Goal: Task Accomplishment & Management: Manage account settings

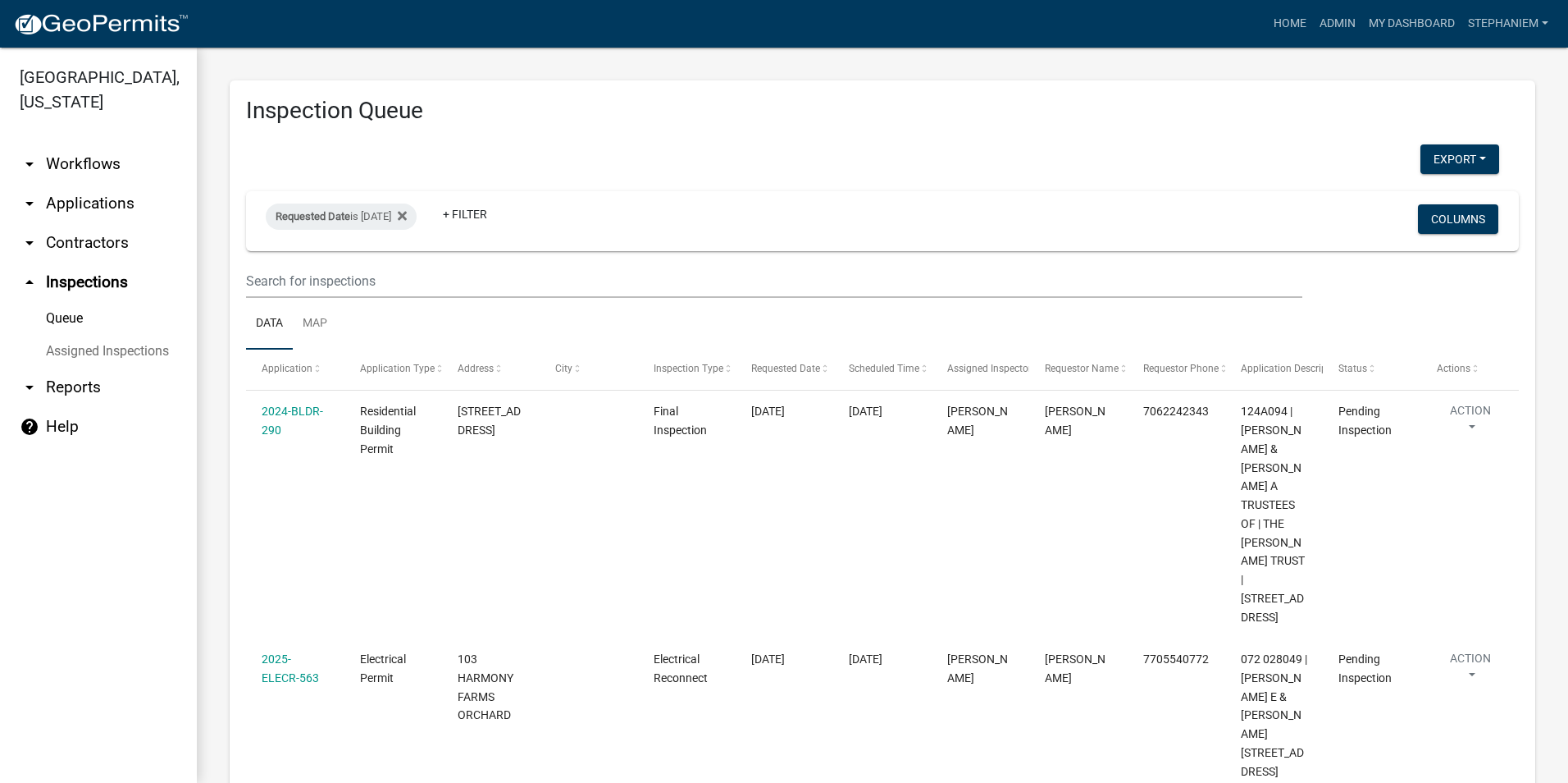
scroll to position [1617, 0]
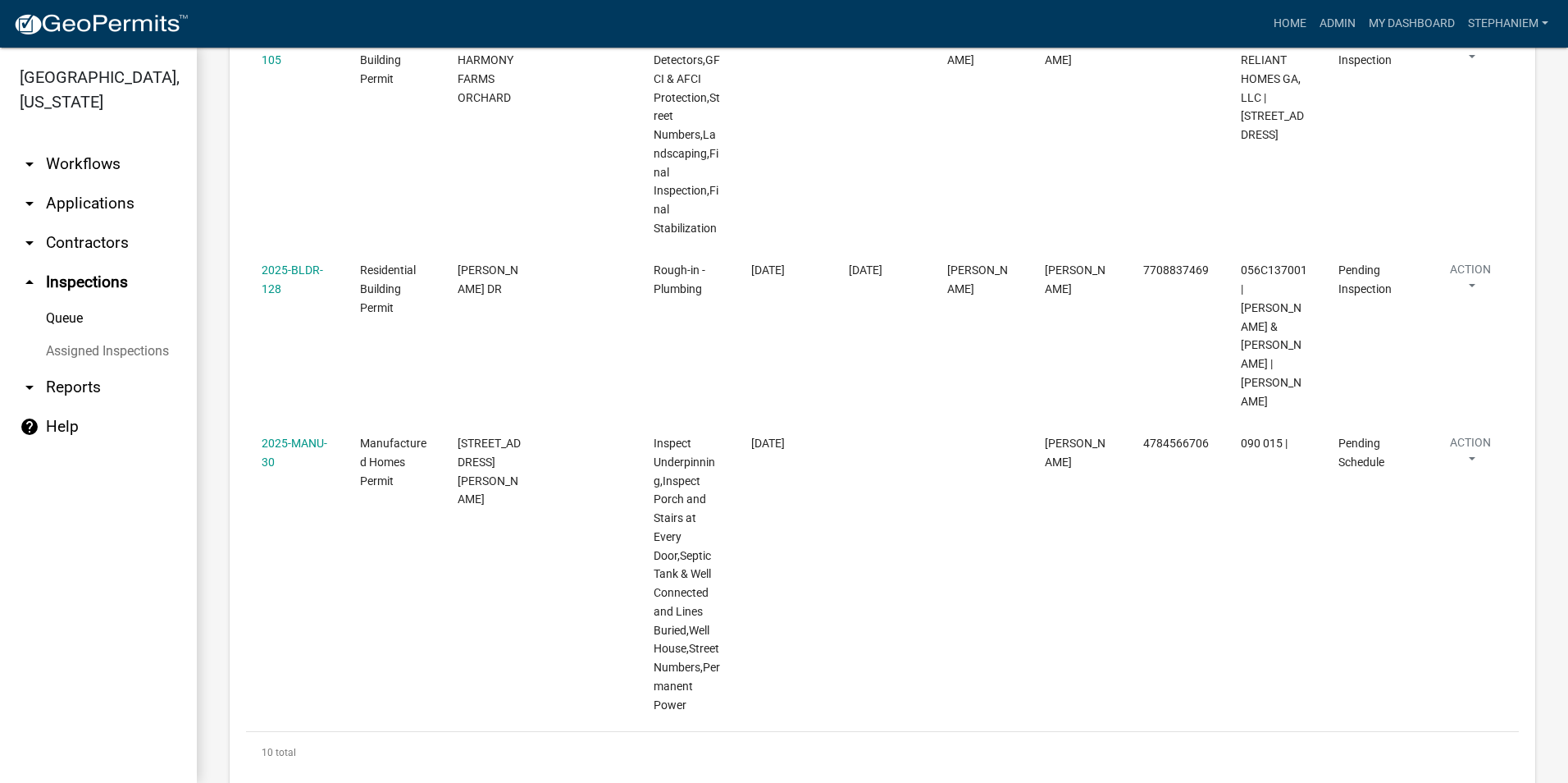
click at [74, 203] on link "arrow_drop_down Applications" at bounding box center [98, 203] width 197 height 40
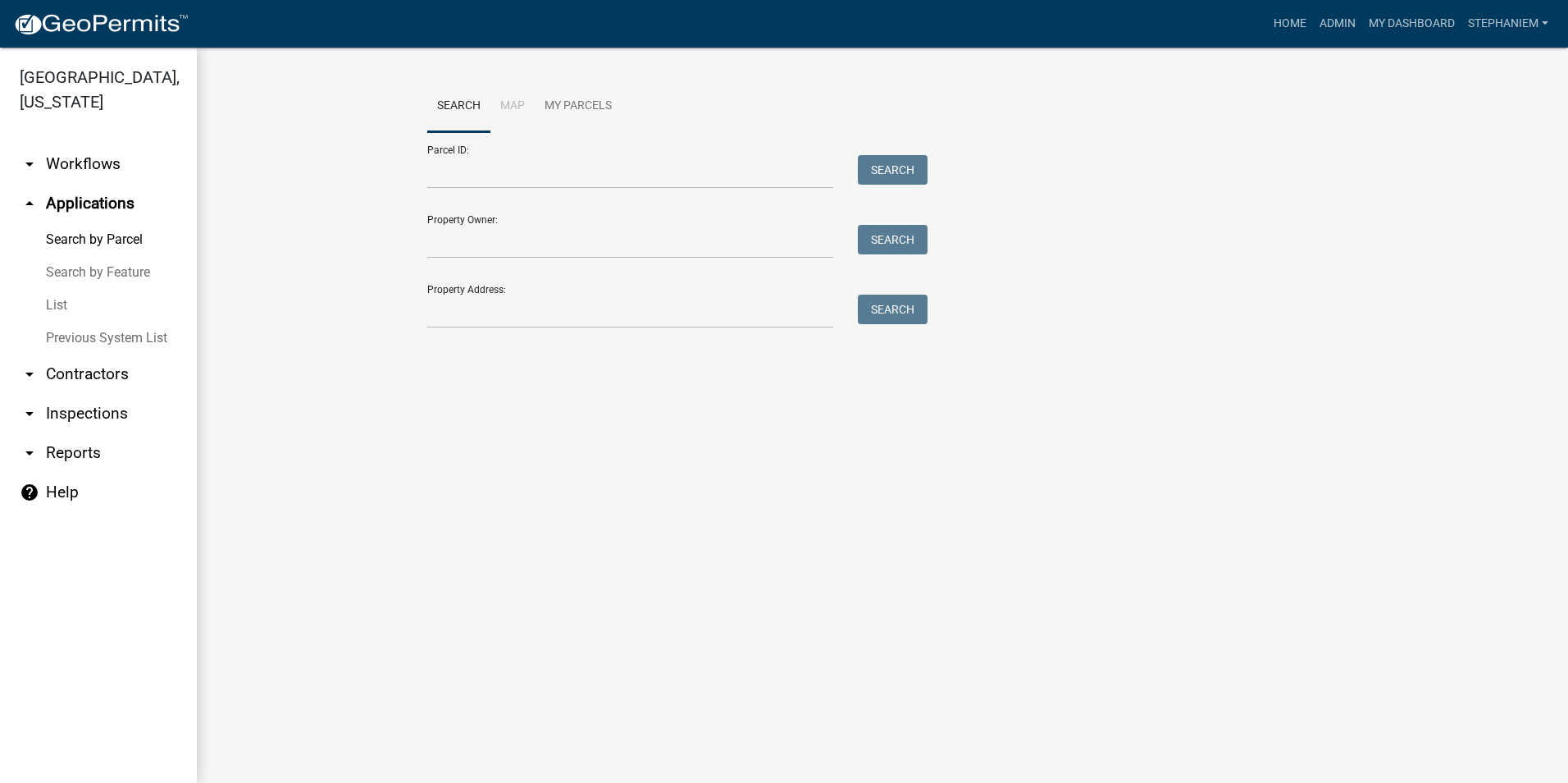
click at [63, 306] on link "List" at bounding box center [98, 306] width 197 height 33
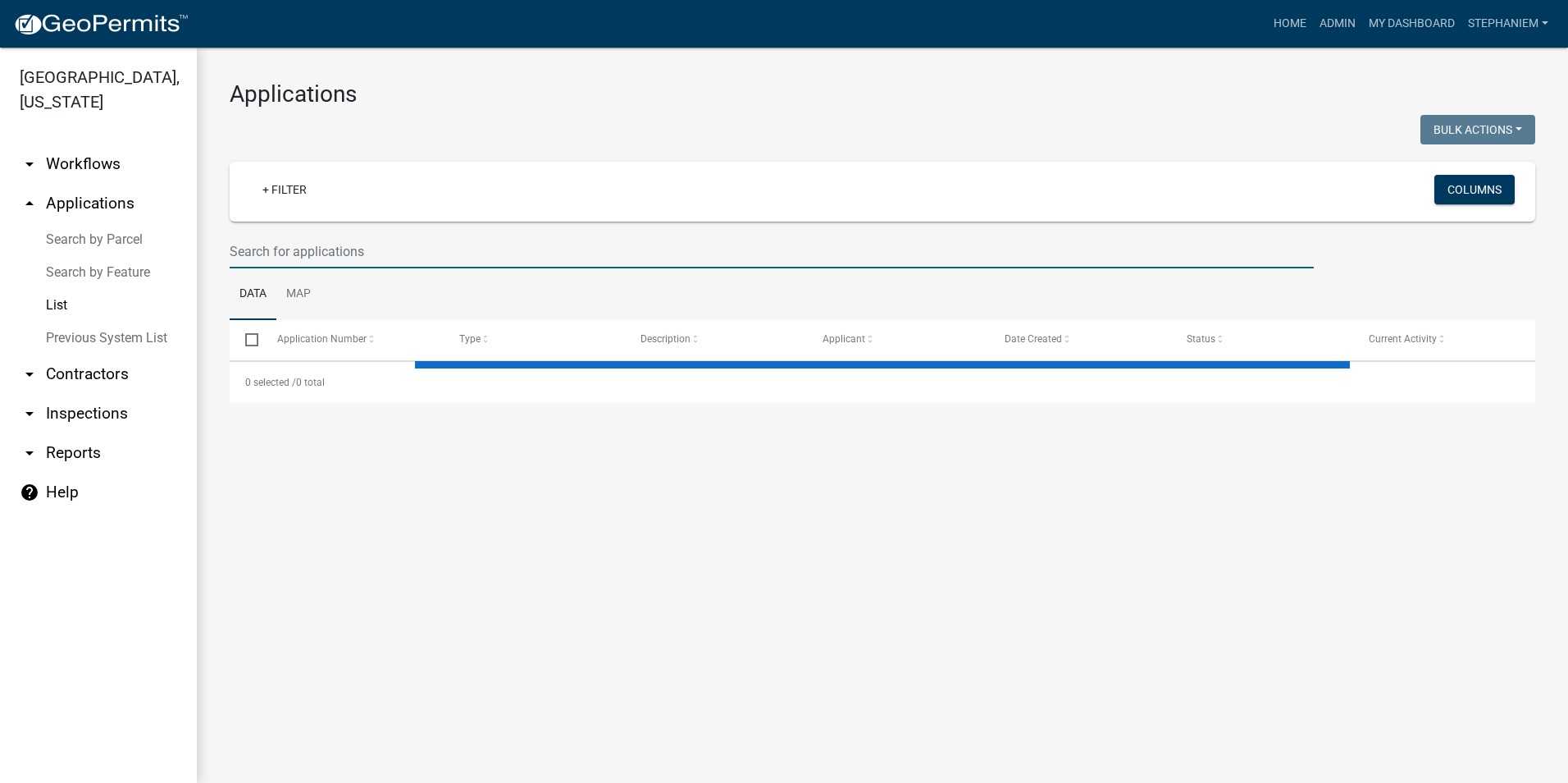
click at [357, 246] on input "text" at bounding box center [772, 251] width 1085 height 34
select select "2: 50"
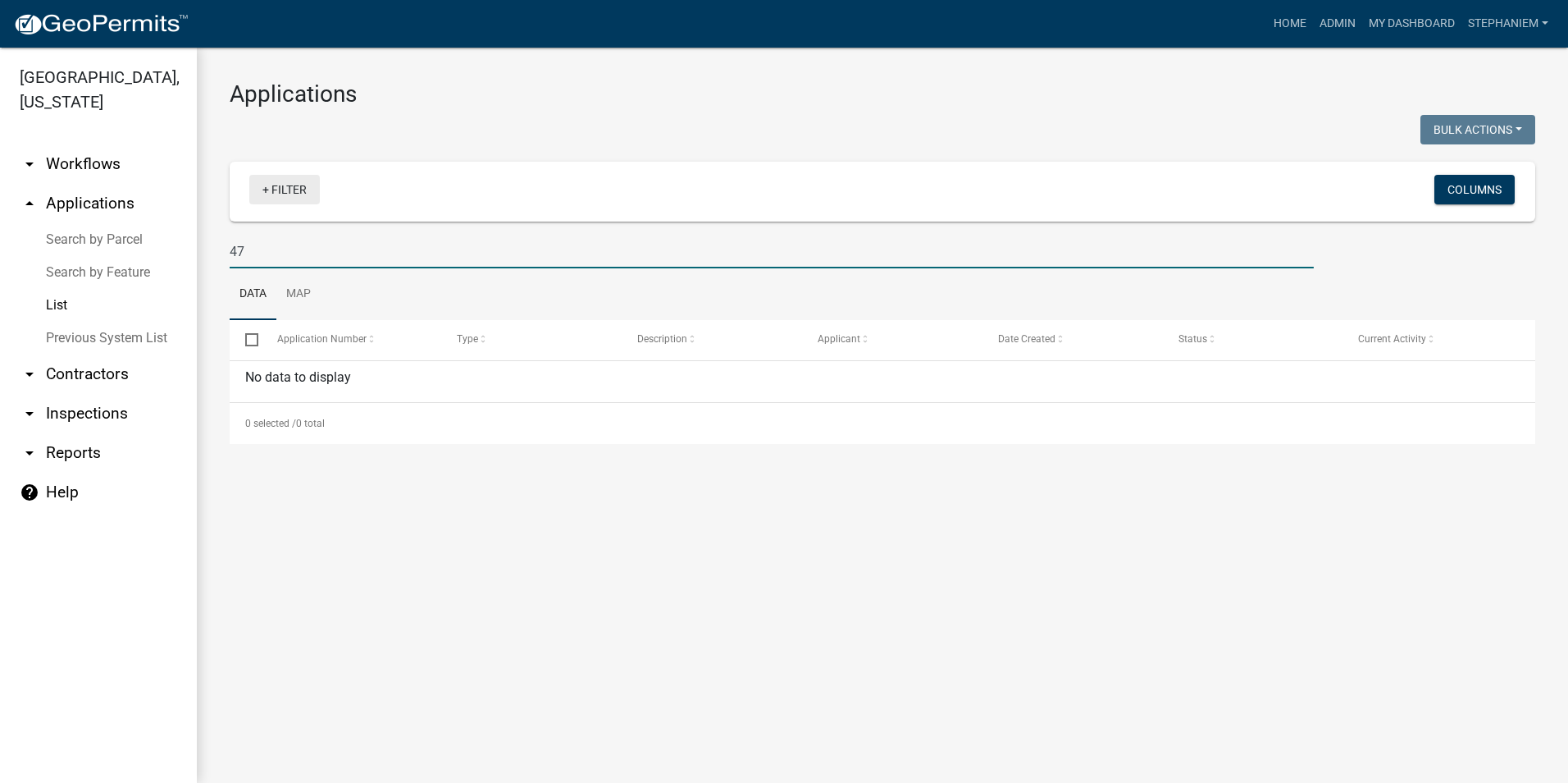
type input "4"
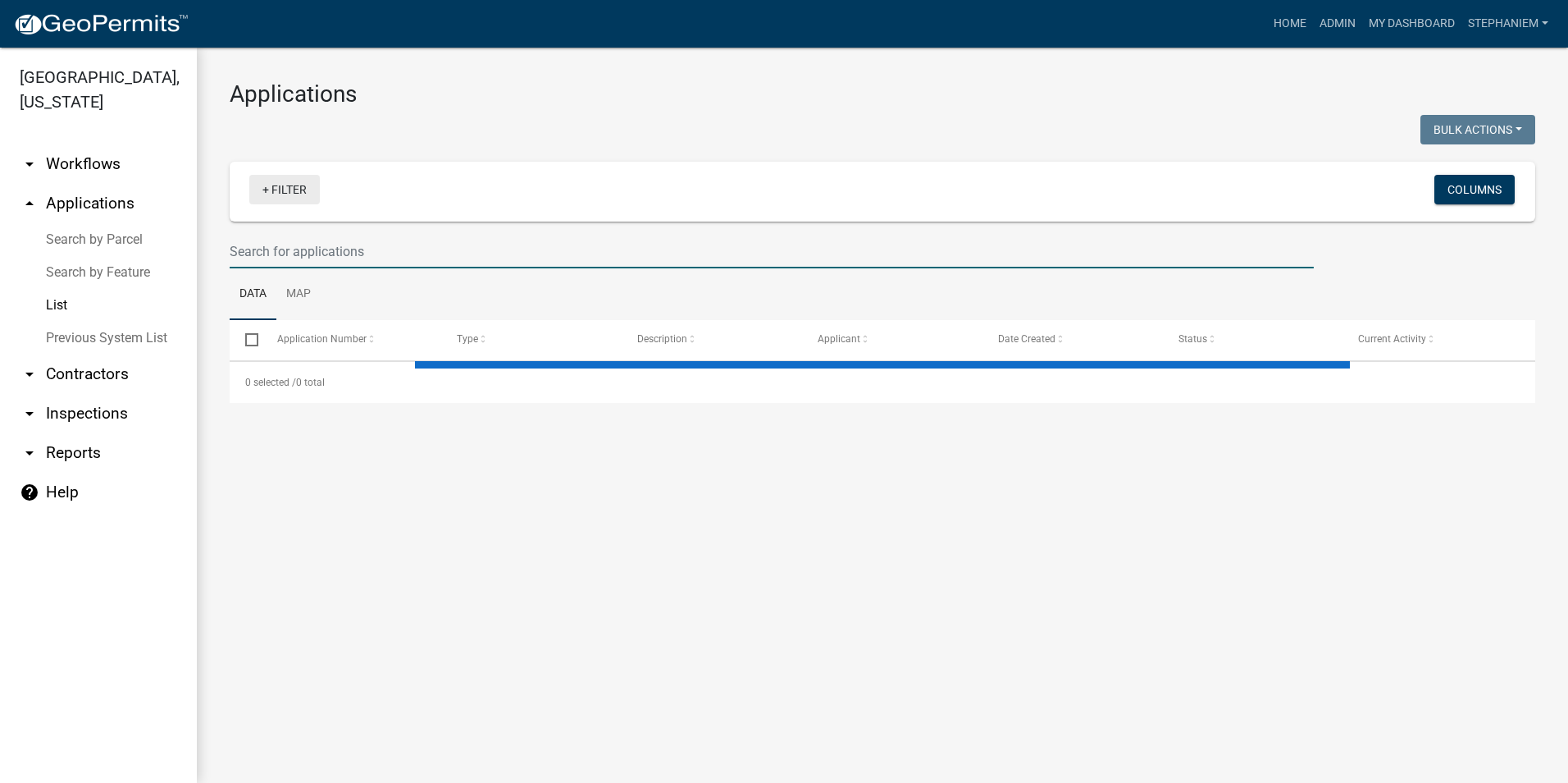
select select "2: 50"
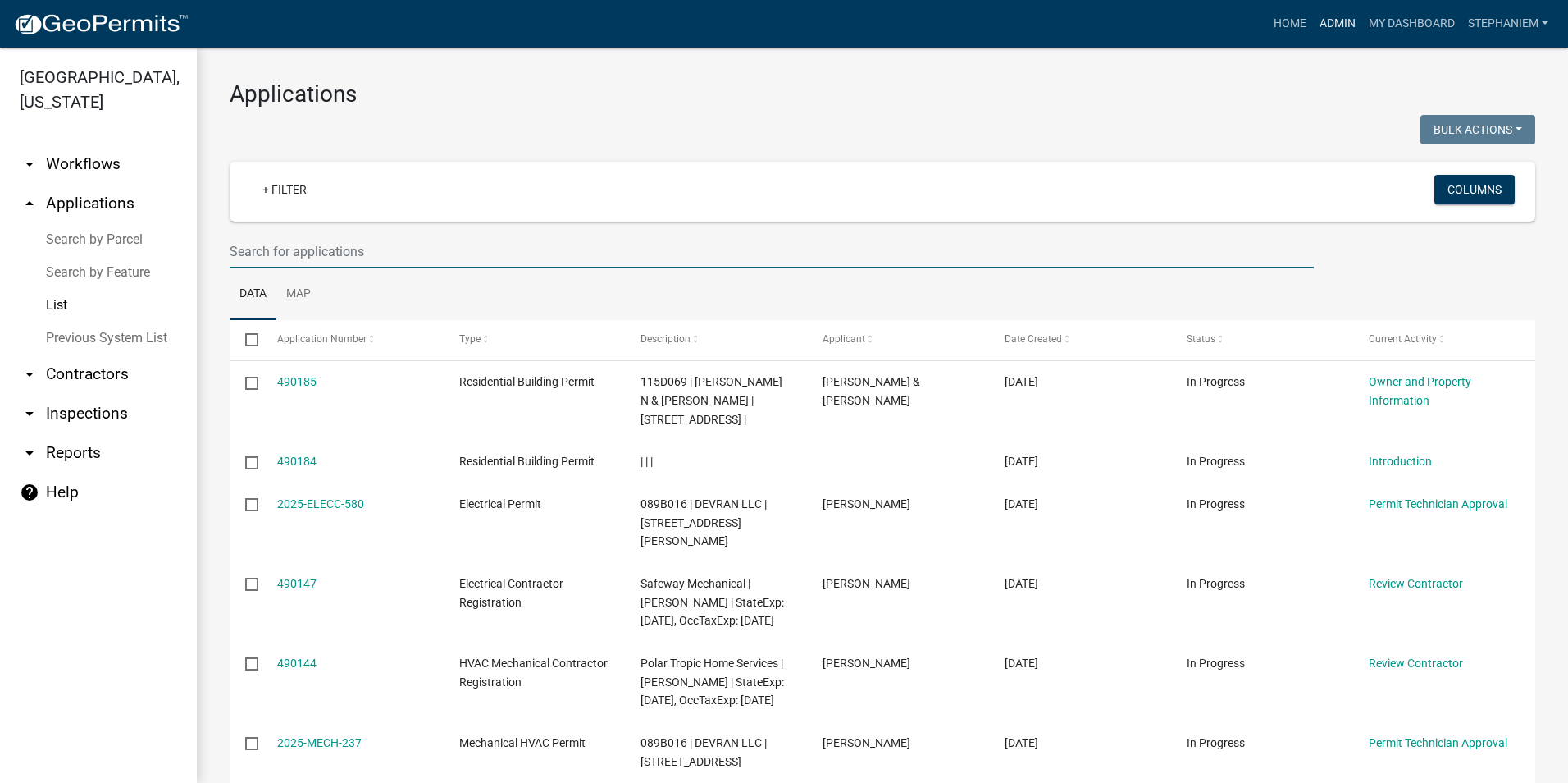
click at [1333, 29] on link "Admin" at bounding box center [1338, 23] width 49 height 31
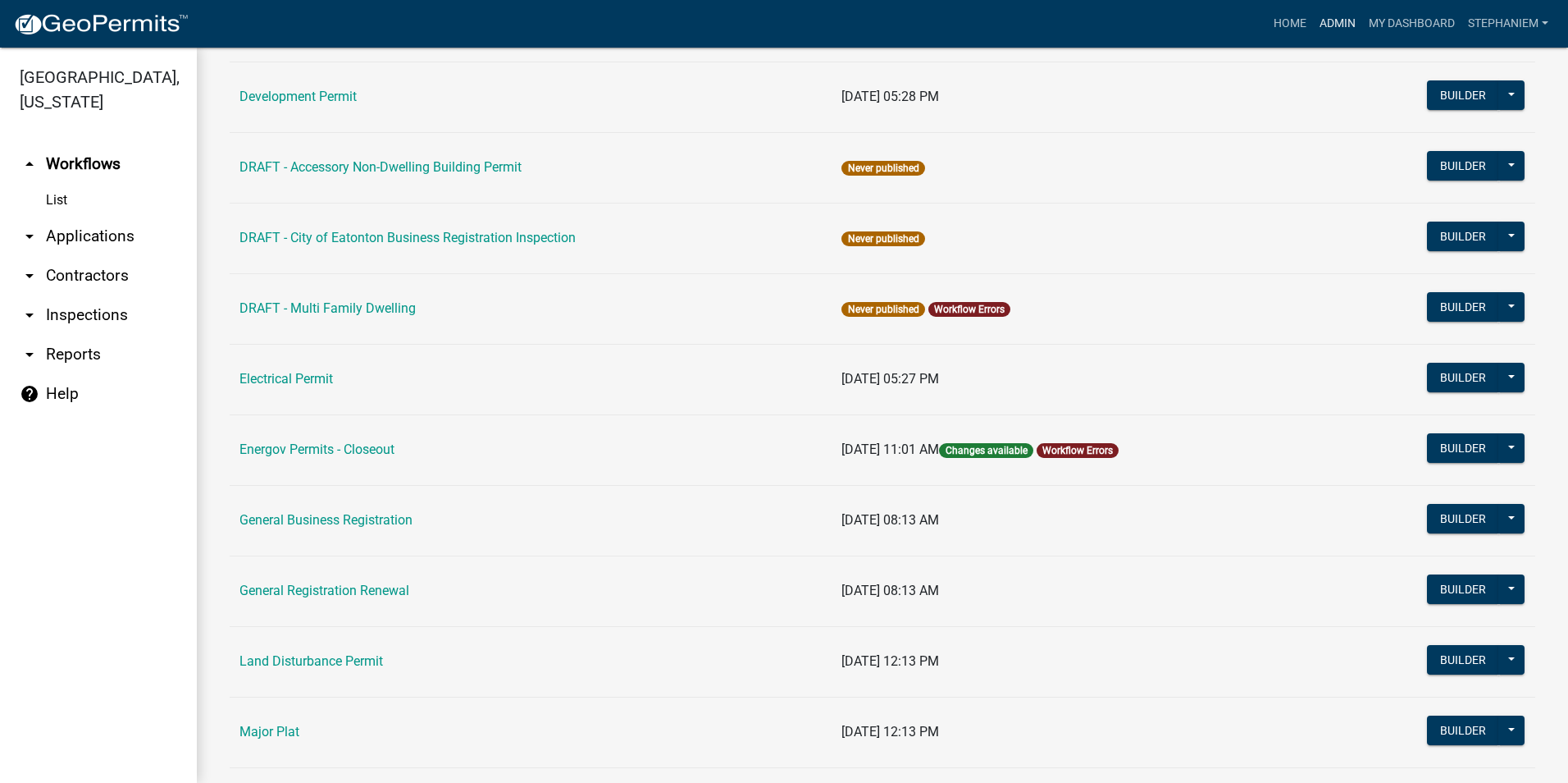
scroll to position [820, 0]
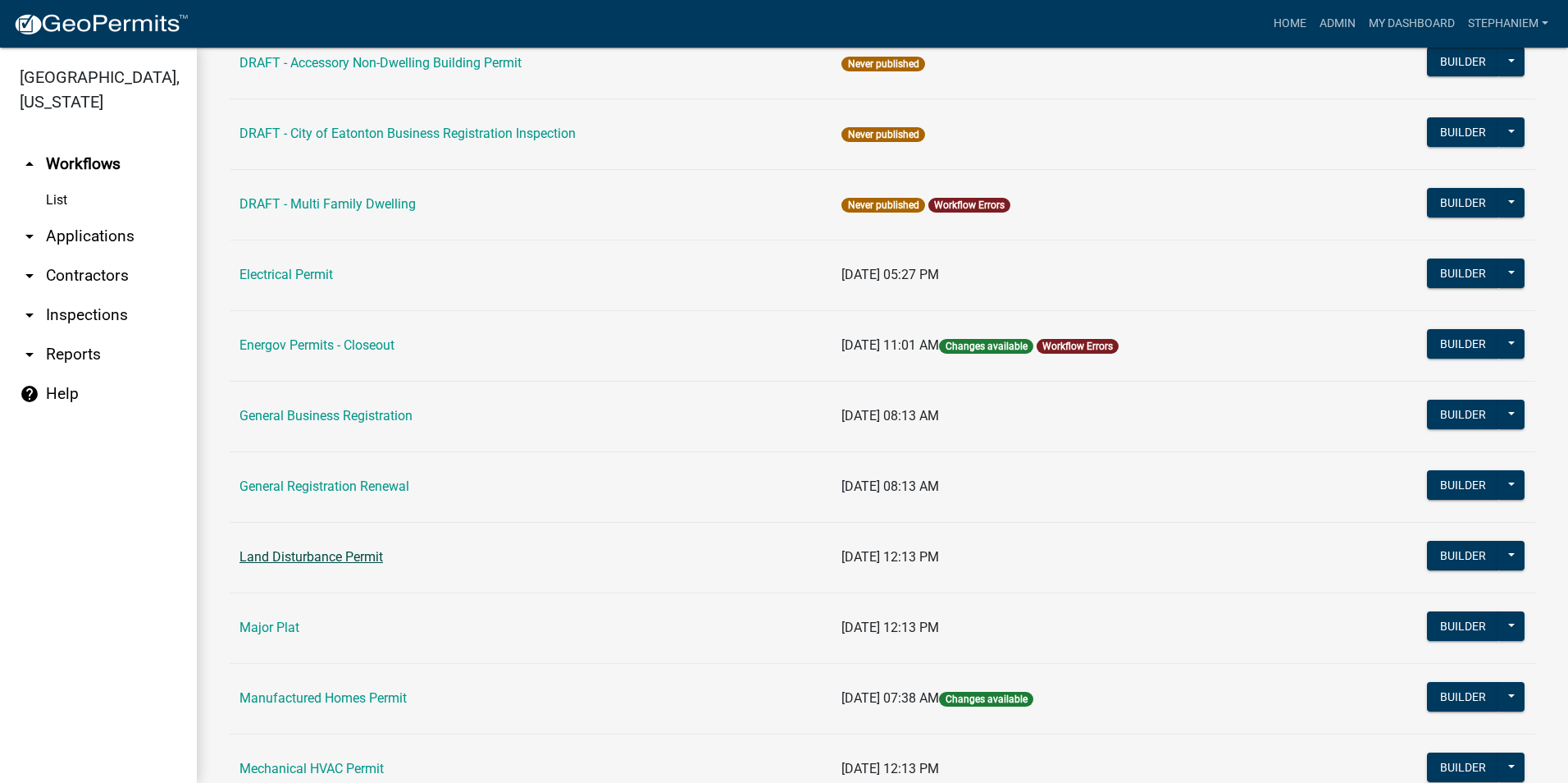
click at [305, 560] on link "Land Disturbance Permit" at bounding box center [311, 557] width 144 height 16
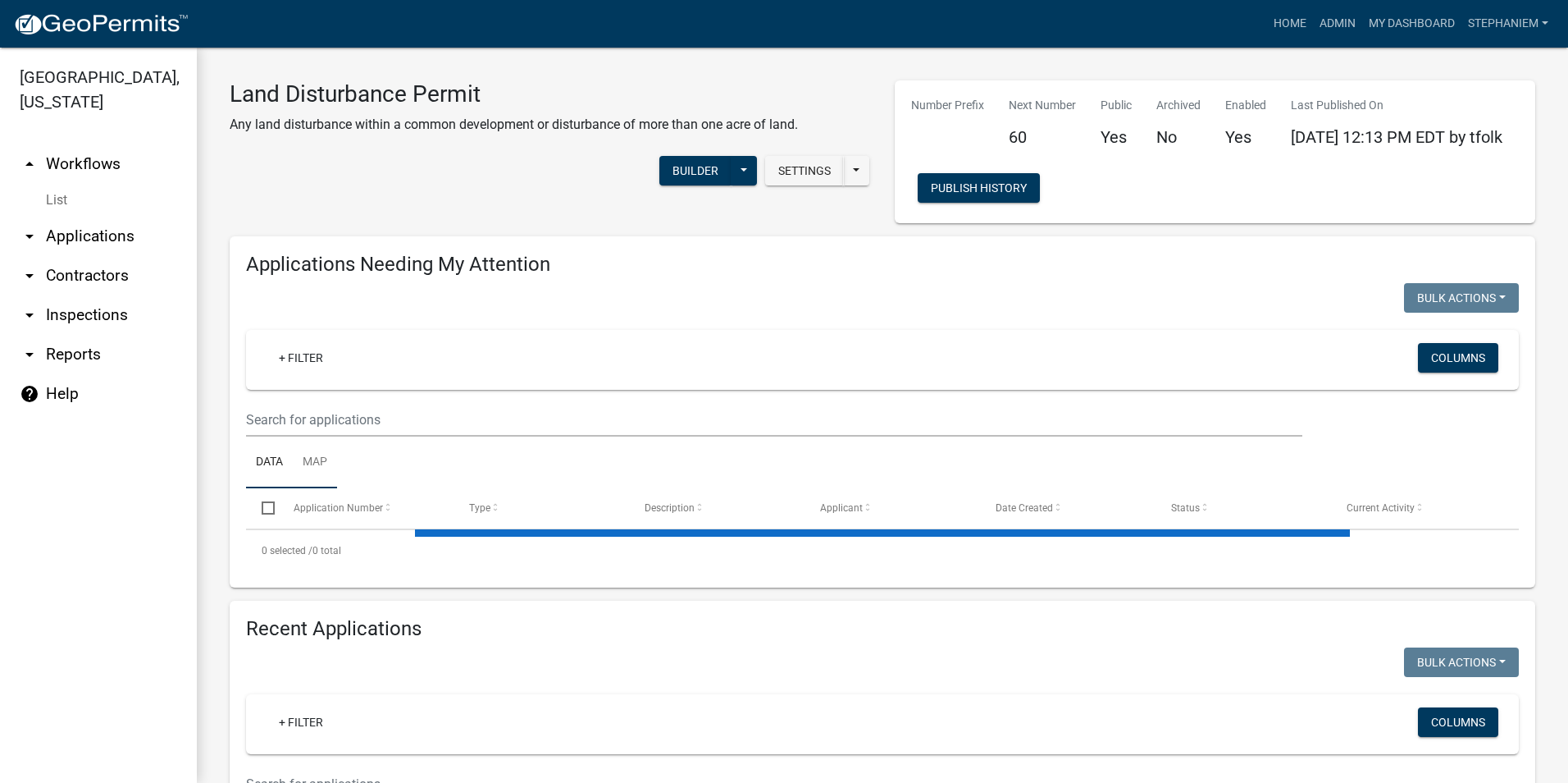
select select "3: 100"
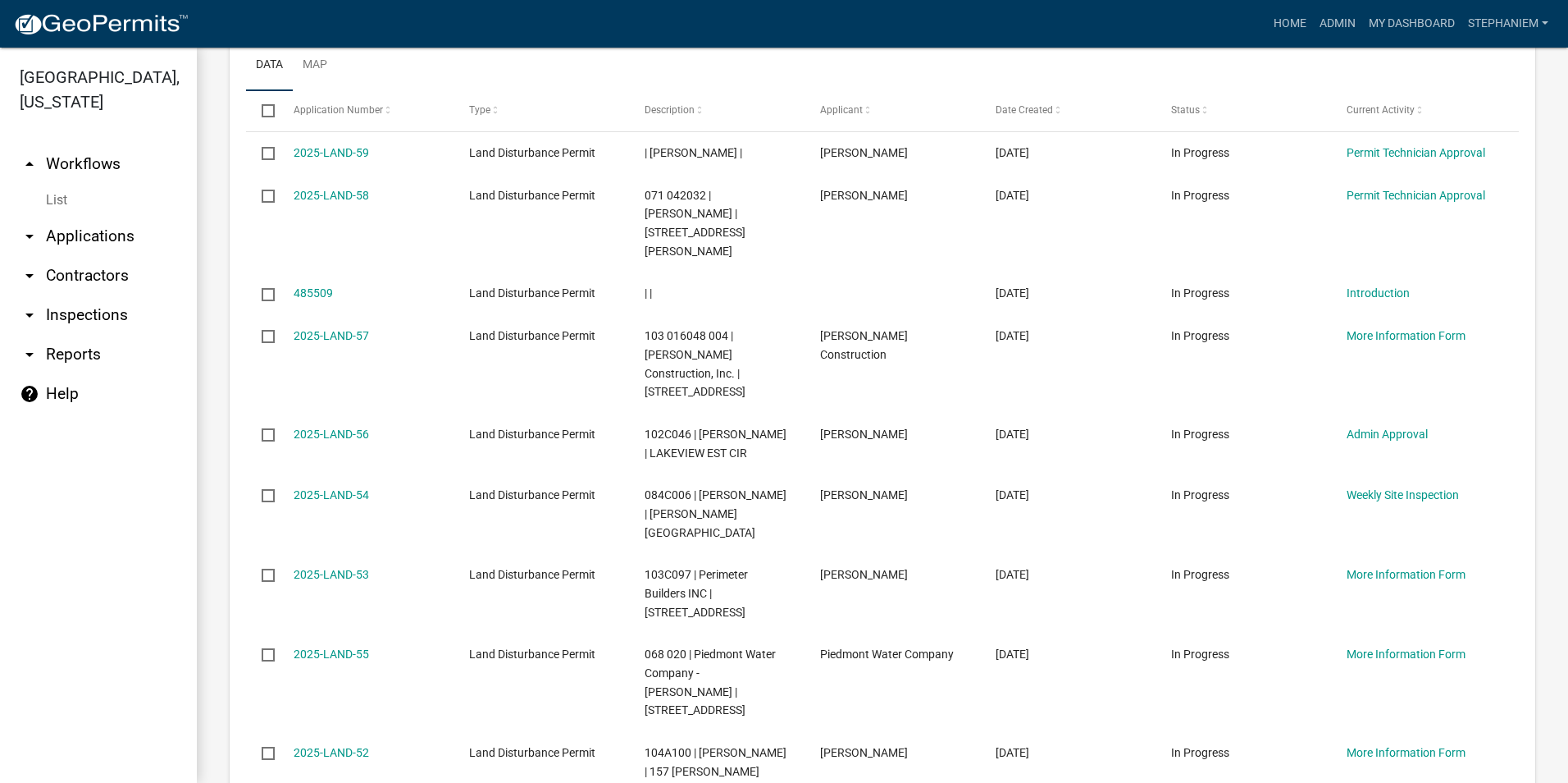
scroll to position [1641, 0]
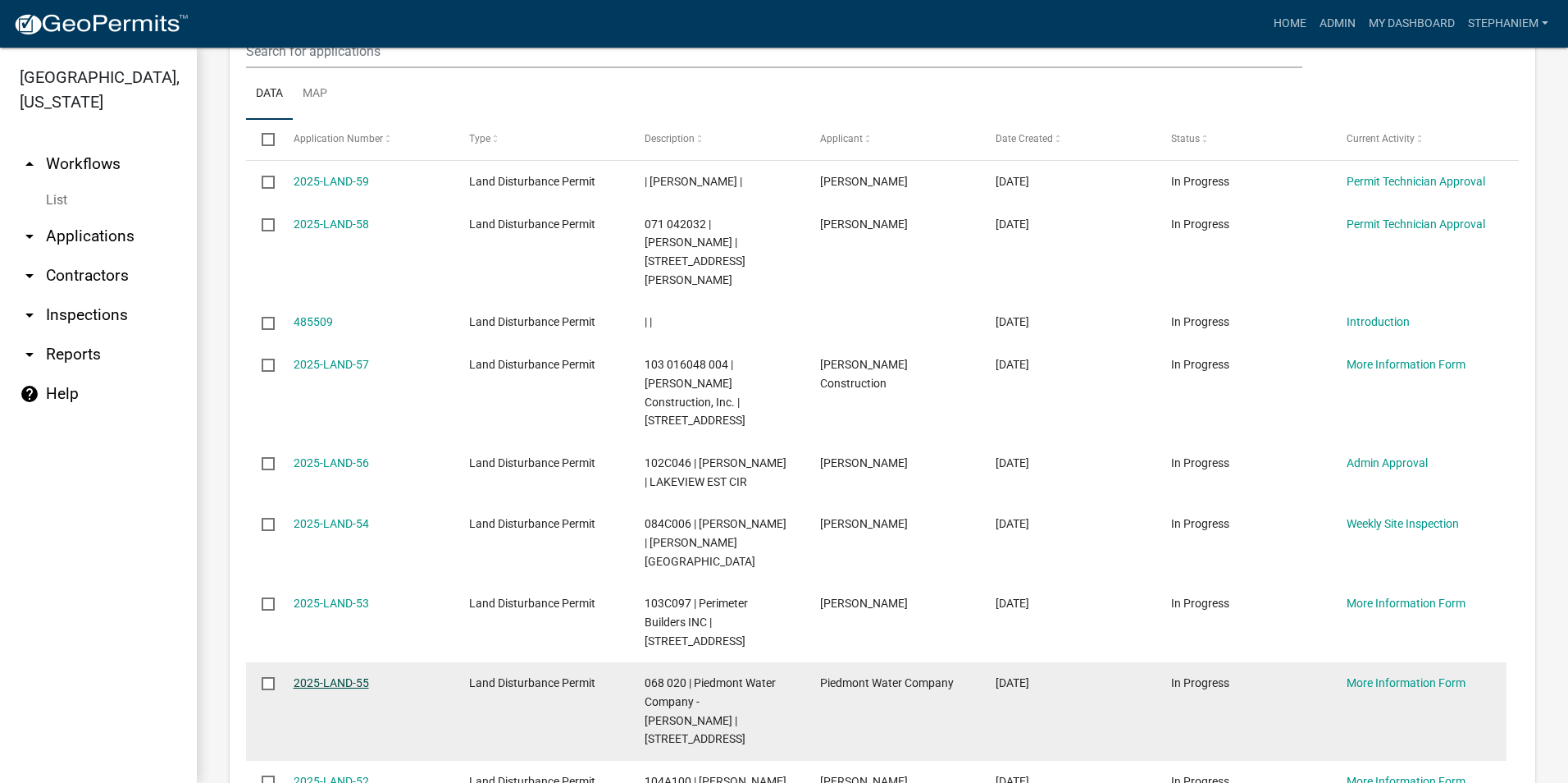
click at [343, 676] on link "2025-LAND-55" at bounding box center [332, 683] width 76 height 14
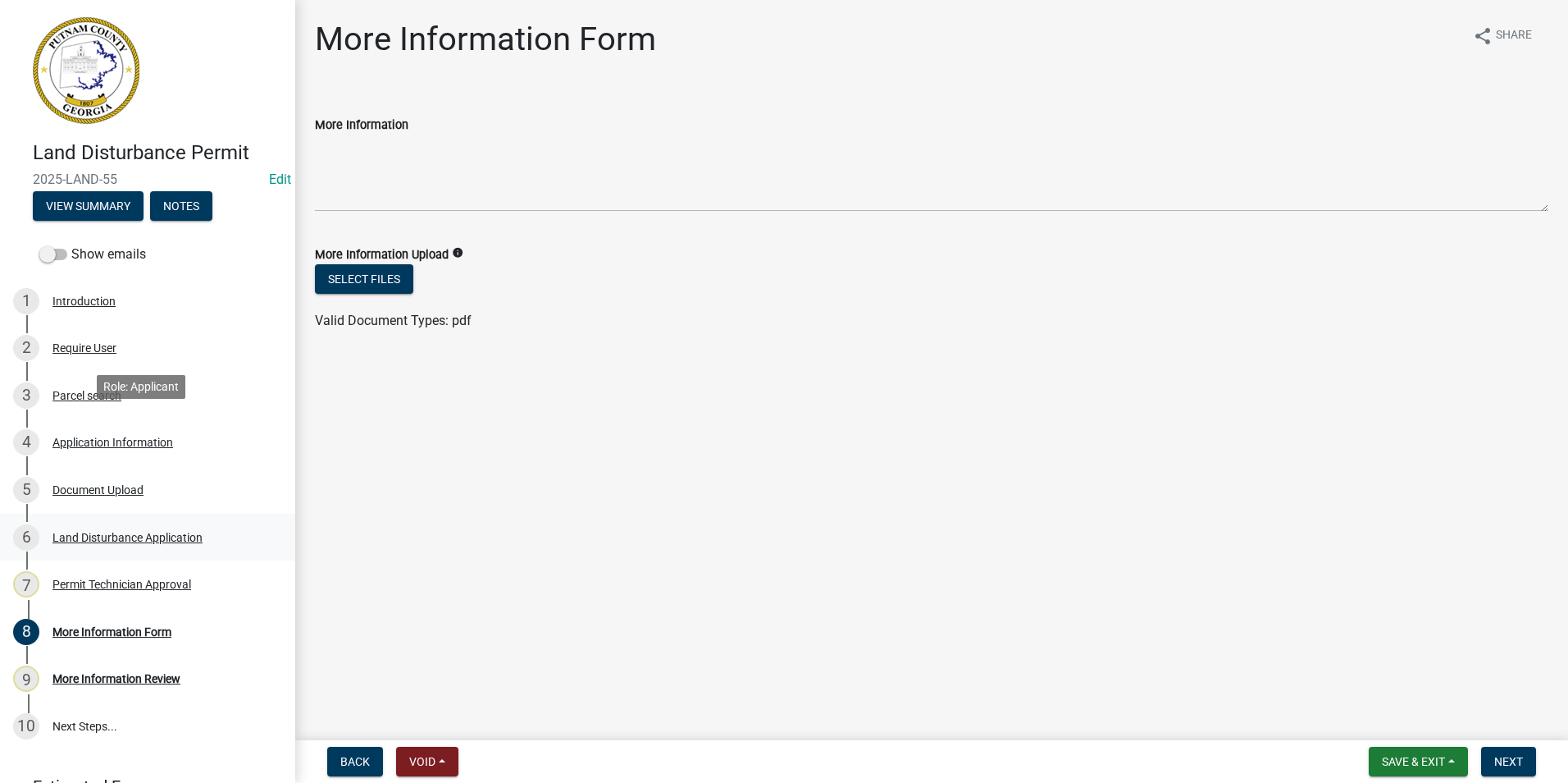
scroll to position [82, 0]
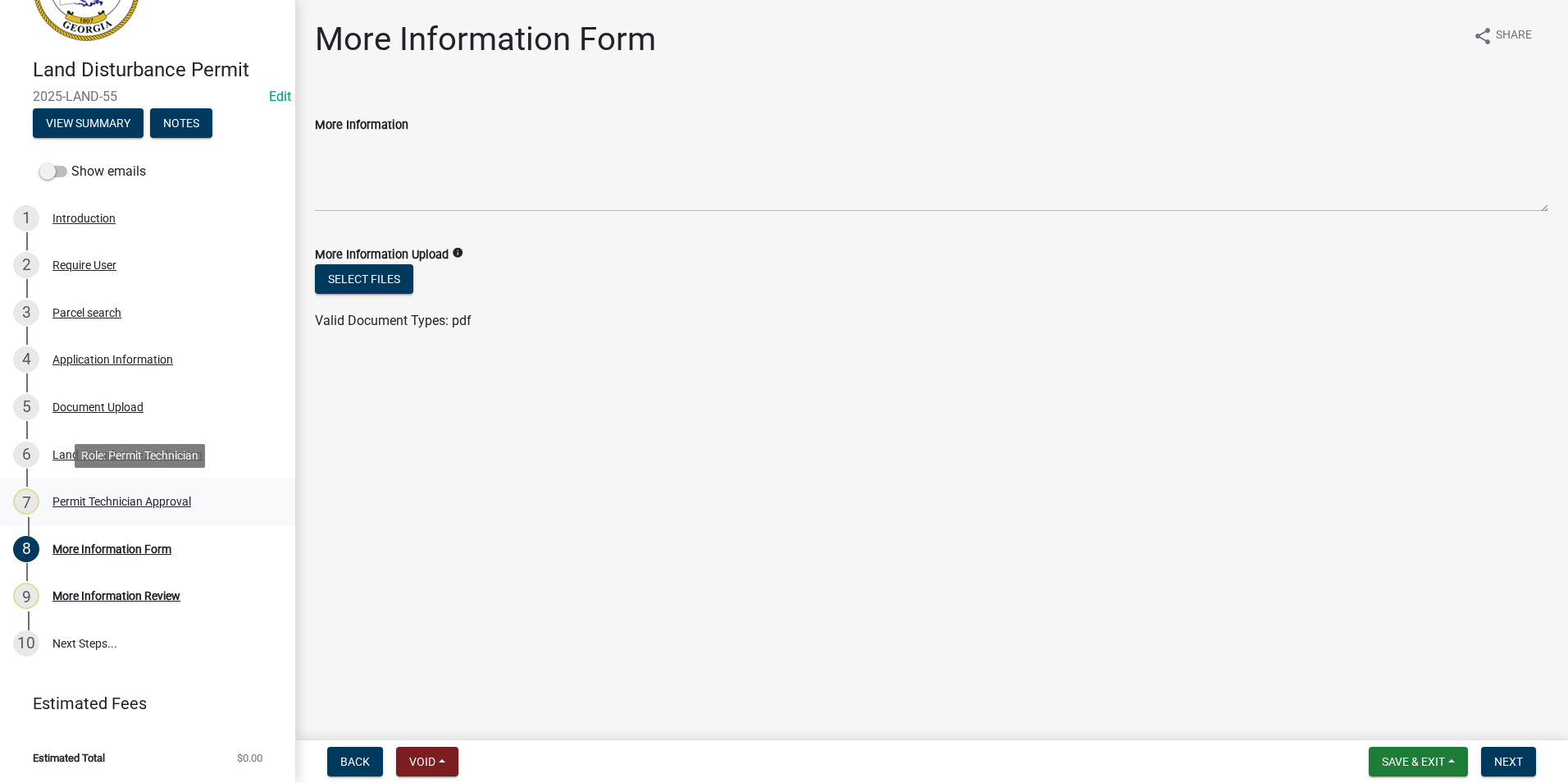
click at [144, 497] on div "Permit Technician Approval" at bounding box center [121, 502] width 139 height 12
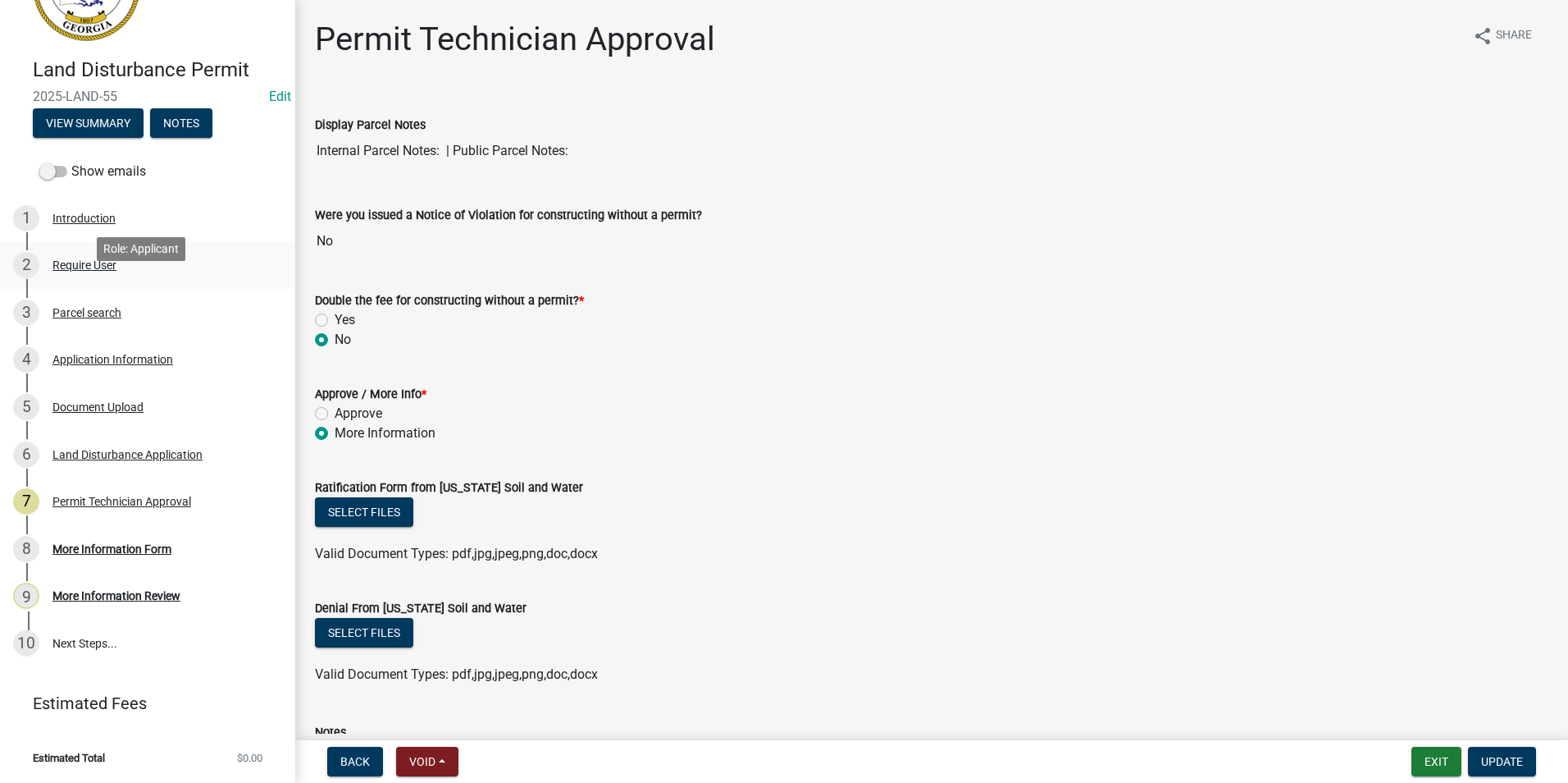
scroll to position [0, 0]
